Goal: Task Accomplishment & Management: Use online tool/utility

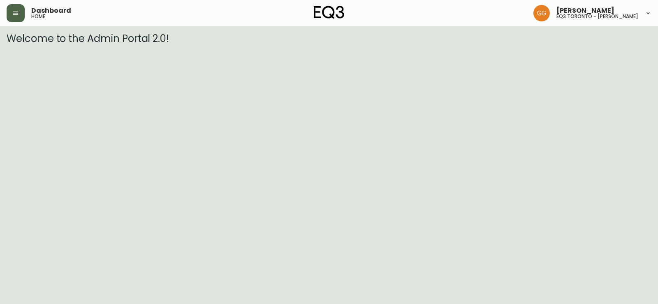
click at [19, 9] on button "button" at bounding box center [16, 13] width 18 height 18
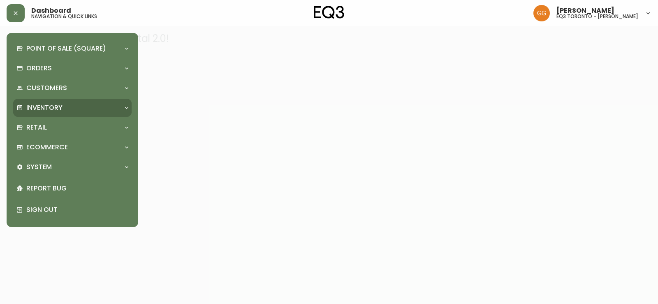
click at [73, 105] on div "Inventory" at bounding box center [68, 107] width 104 height 9
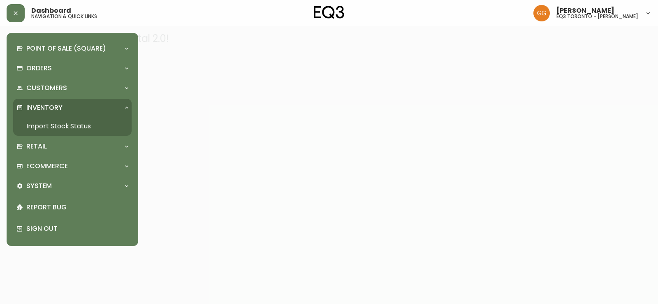
click at [72, 123] on link "Import Stock Status" at bounding box center [72, 126] width 119 height 19
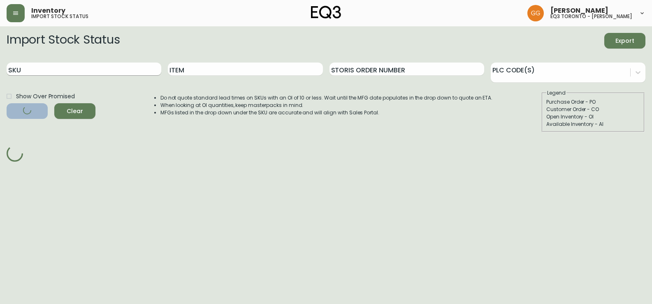
click at [125, 64] on input "SKU" at bounding box center [84, 69] width 155 height 13
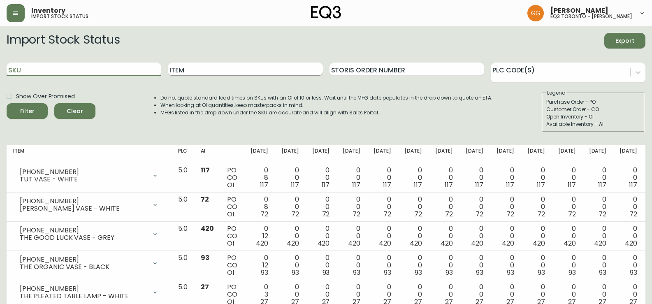
click at [207, 69] on input "Item" at bounding box center [245, 69] width 155 height 13
type input "BOOM"
click at [7, 103] on button "Filter" at bounding box center [27, 111] width 41 height 16
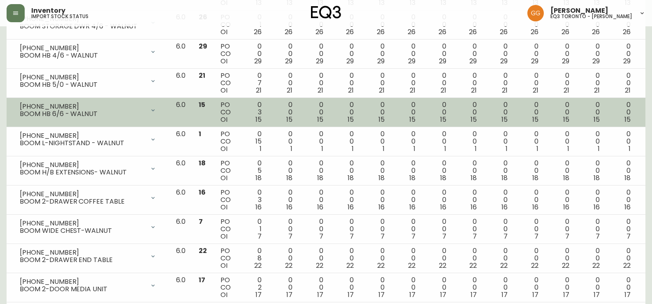
scroll to position [316, 0]
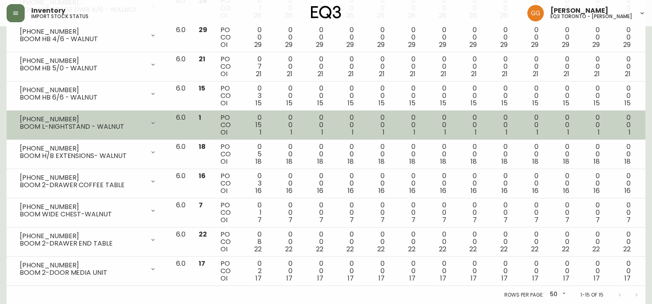
click at [156, 123] on icon at bounding box center [153, 123] width 7 height 7
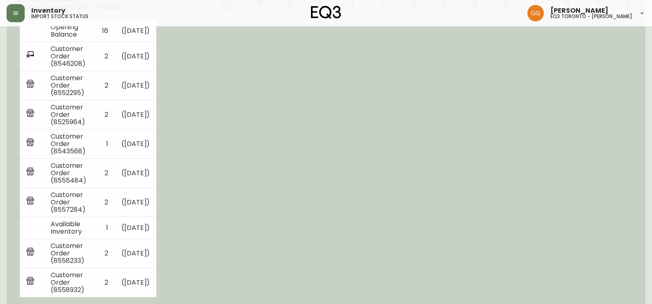
scroll to position [357, 0]
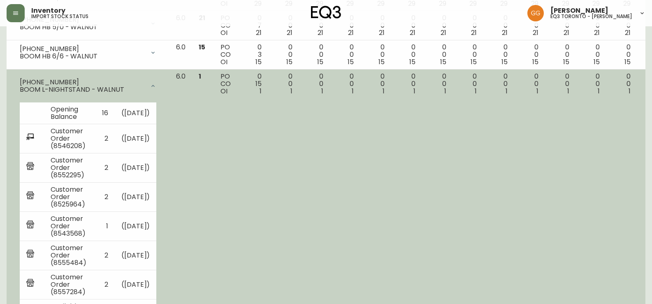
click at [161, 81] on div at bounding box center [153, 86] width 16 height 16
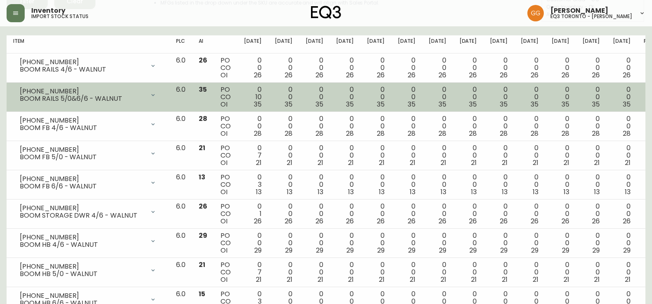
scroll to position [0, 0]
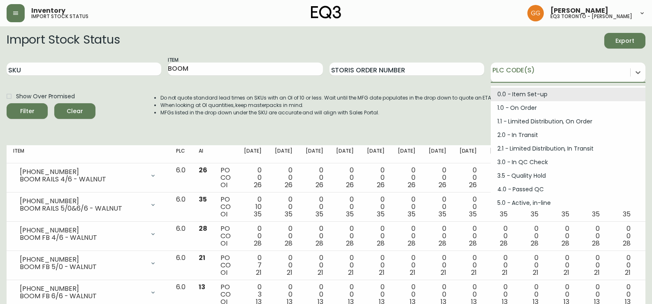
click at [514, 75] on div at bounding box center [560, 71] width 139 height 12
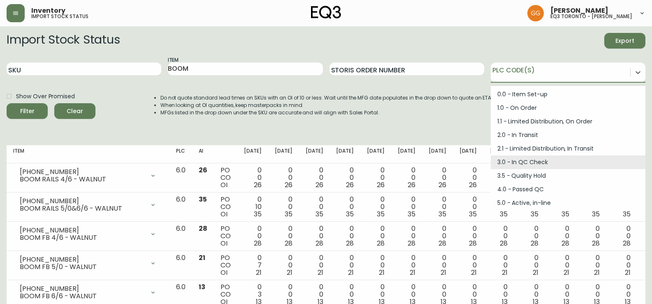
scroll to position [82, 0]
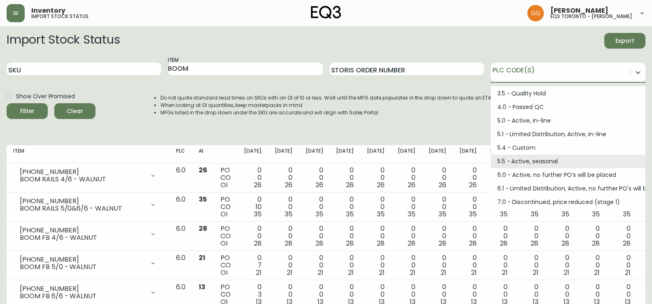
click at [452, 136] on div "Import Stock Status Export SKU Item BOOM Storis Order Number option 5.5 - Activ…" at bounding box center [326, 86] width 639 height 106
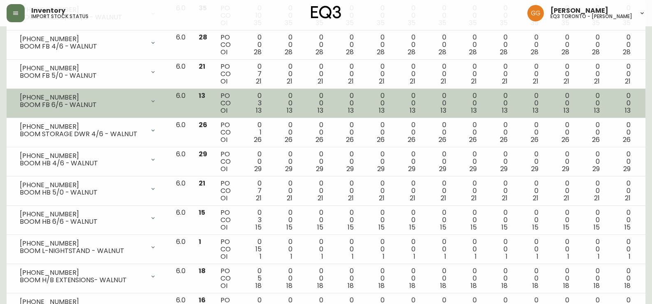
scroll to position [206, 0]
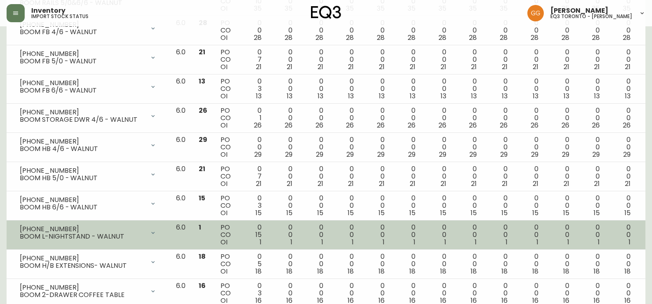
click at [156, 235] on icon at bounding box center [153, 233] width 7 height 7
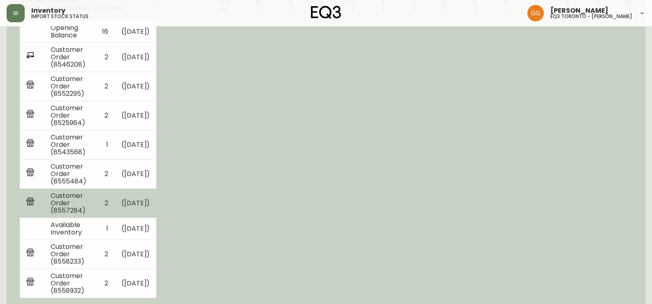
scroll to position [453, 0]
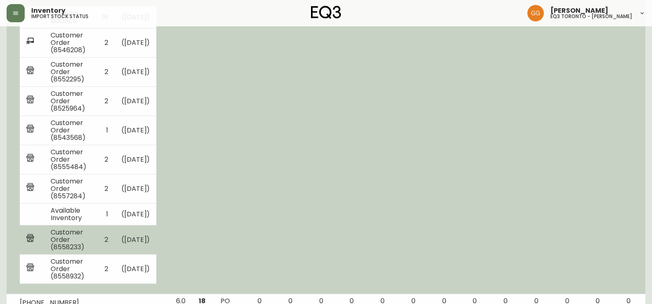
click at [95, 241] on td "Customer Order (8558233)" at bounding box center [69, 239] width 51 height 29
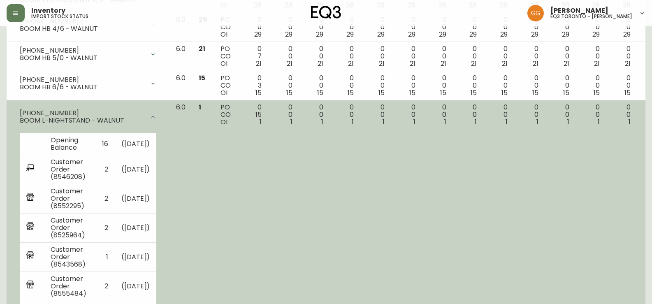
scroll to position [247, 0]
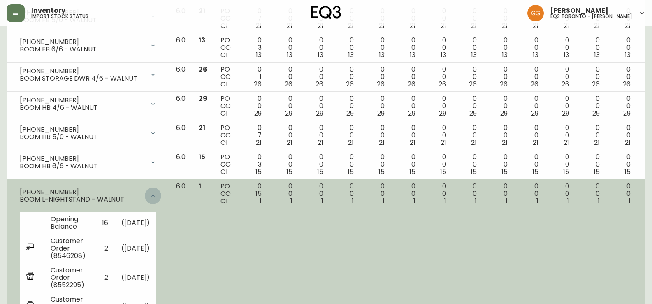
click at [161, 192] on div at bounding box center [153, 196] width 16 height 16
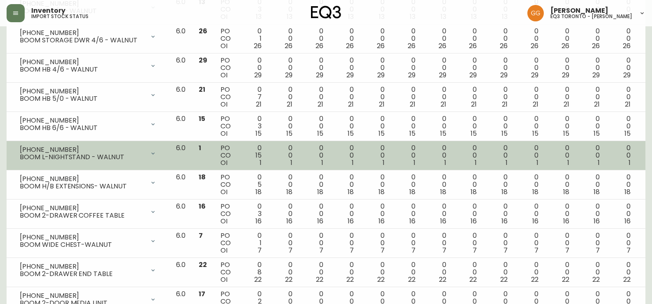
scroll to position [316, 0]
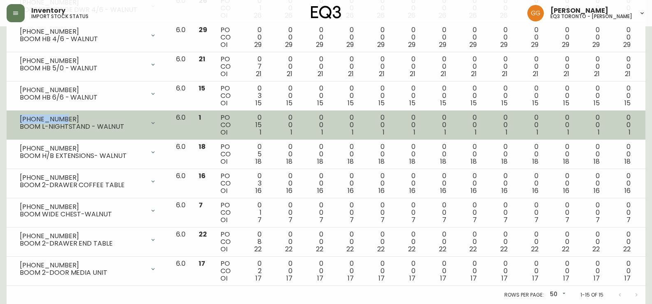
drag, startPoint x: 53, startPoint y: 118, endPoint x: 15, endPoint y: 121, distance: 38.0
click at [15, 121] on div "[PHONE_NUMBER] BOOM L-NIGHTSTAND - WALNUT" at bounding box center [88, 123] width 150 height 18
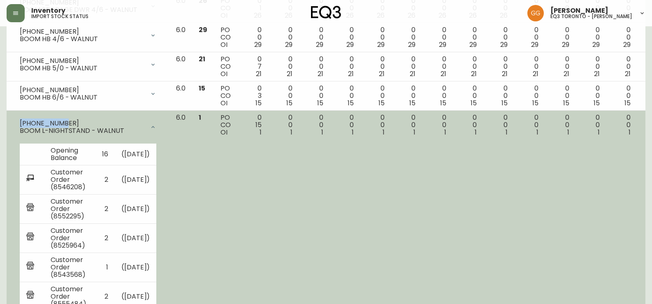
copy div "[PHONE_NUMBER]"
